Goal: Navigation & Orientation: Understand site structure

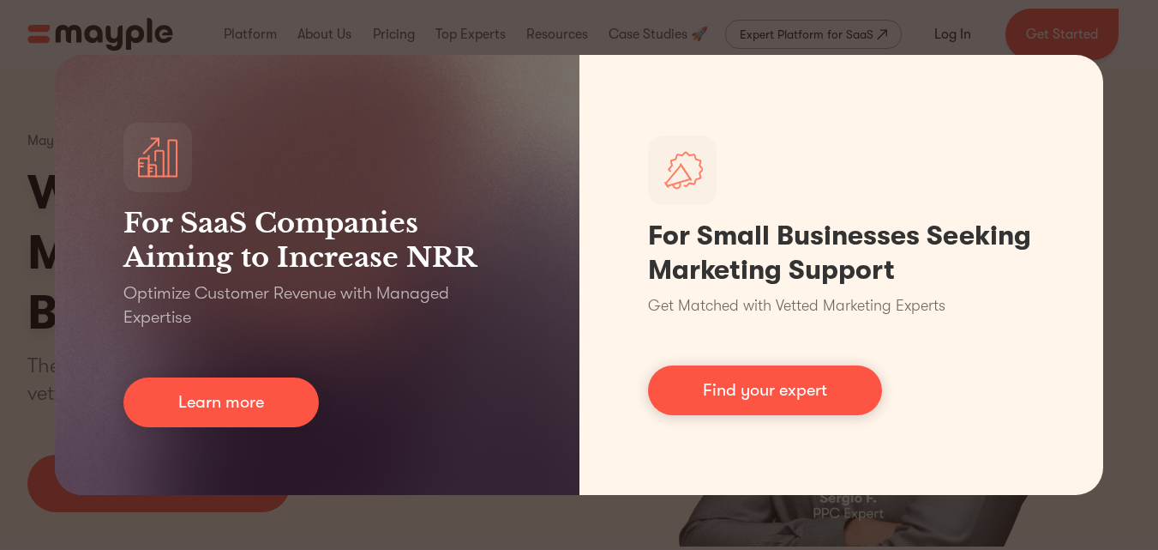
scroll to position [480, 0]
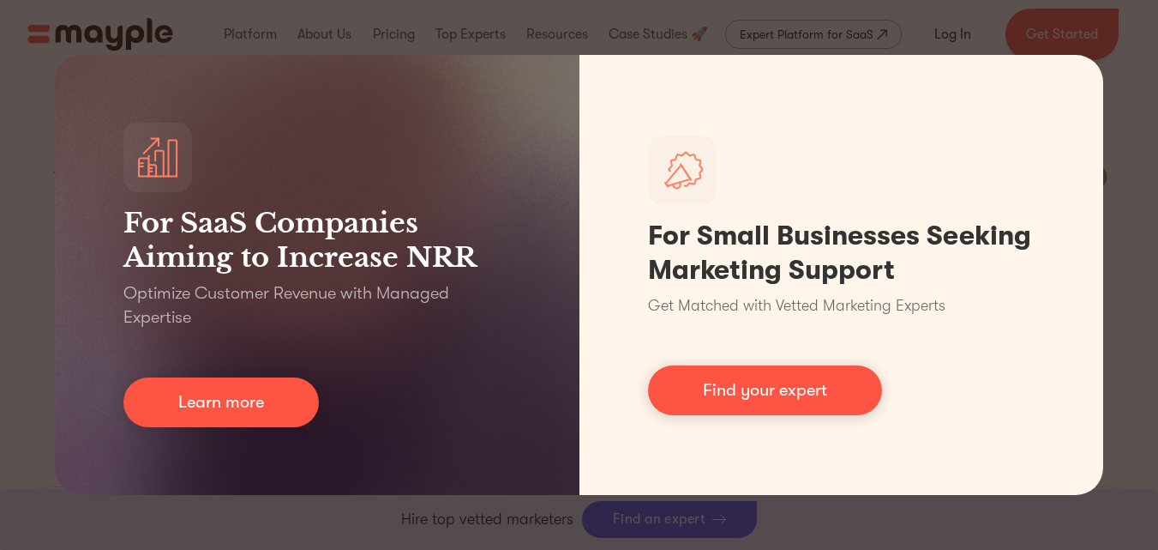
click at [1126, 102] on div "For SaaS Companies Aiming to Increase NRR Optimize Customer Revenue with Manage…" at bounding box center [579, 275] width 1158 height 550
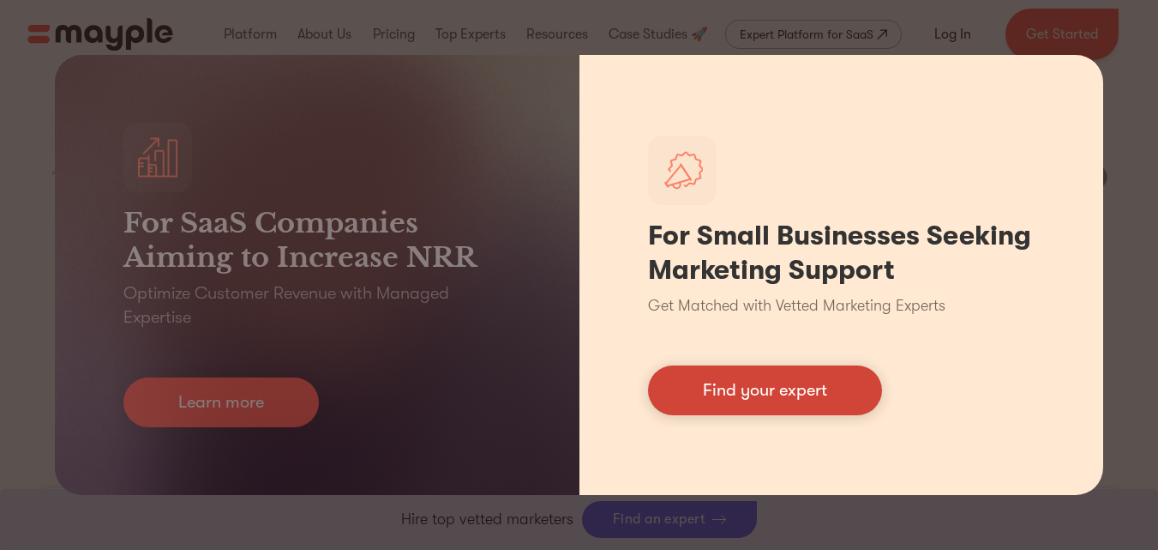
click at [780, 393] on link "Find your expert" at bounding box center [765, 390] width 234 height 50
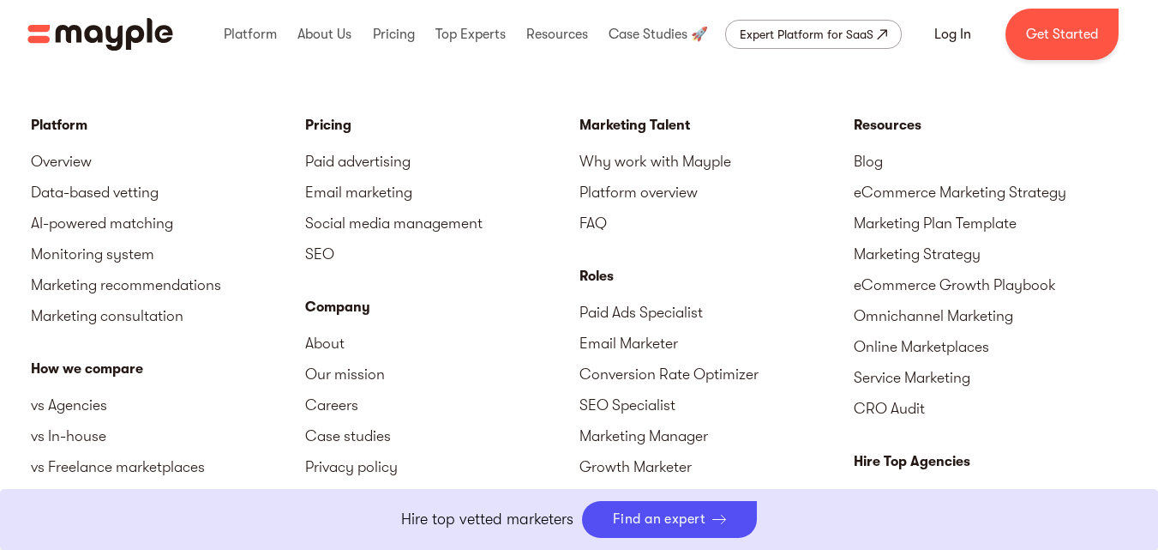
scroll to position [7521, 0]
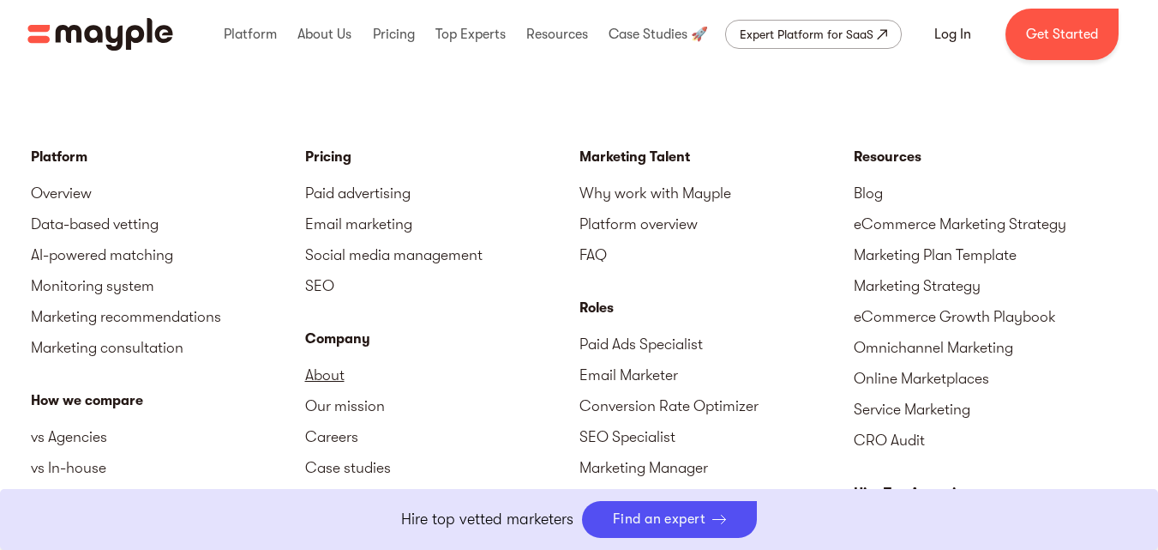
click at [329, 370] on link "About" at bounding box center [442, 374] width 274 height 31
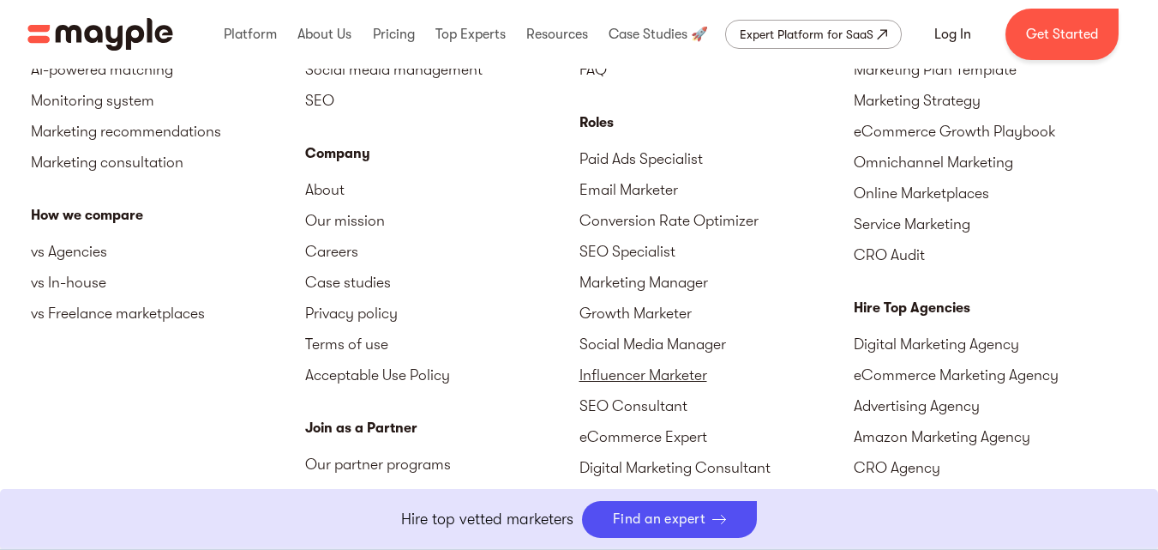
scroll to position [5127, 0]
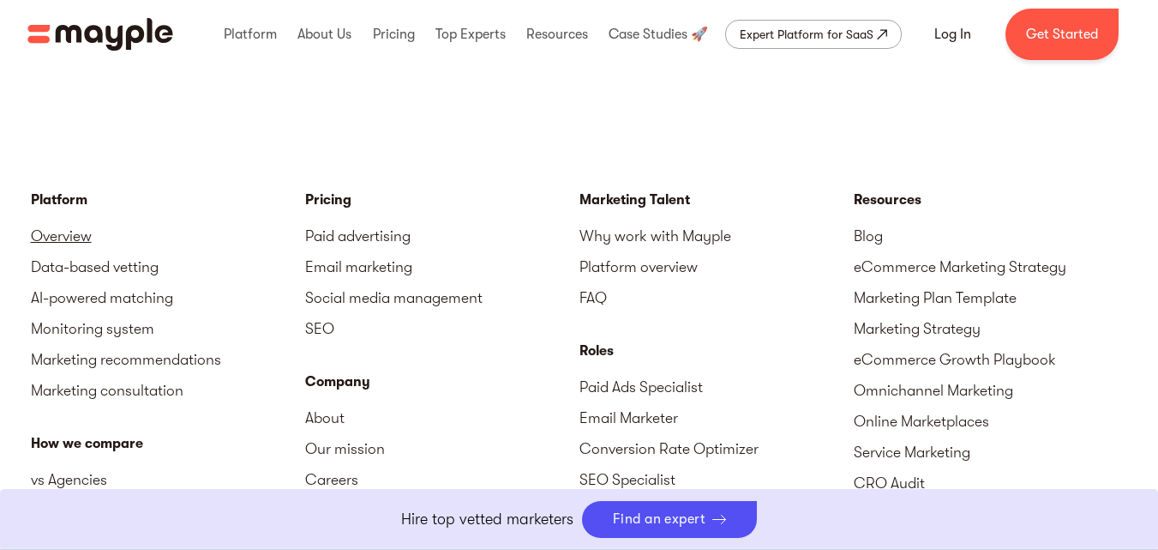
click at [48, 220] on link "Overview" at bounding box center [168, 235] width 274 height 31
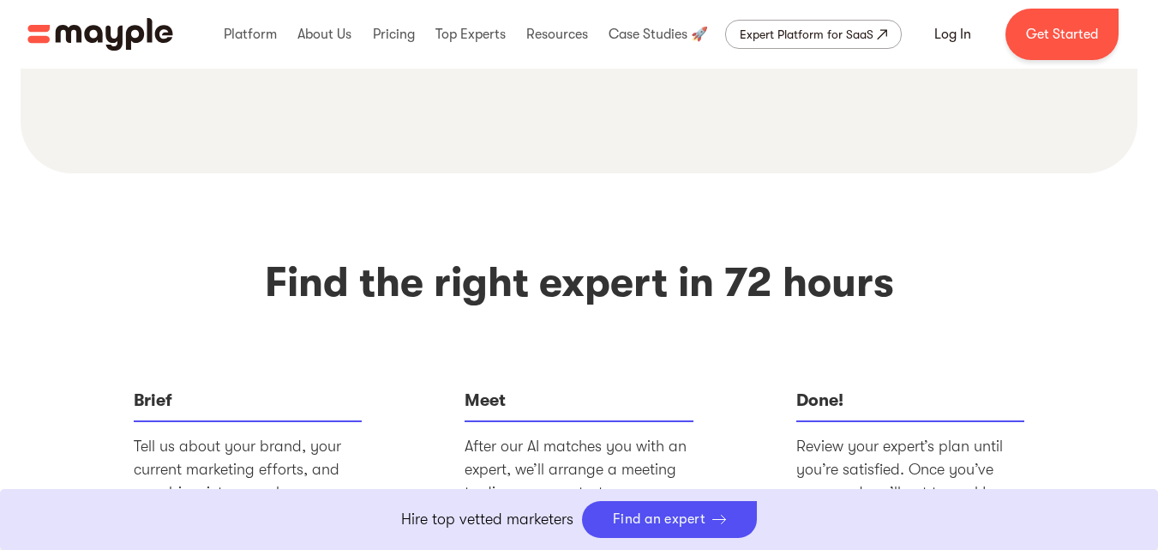
scroll to position [5259, 0]
